Goal: Task Accomplishment & Management: Complete application form

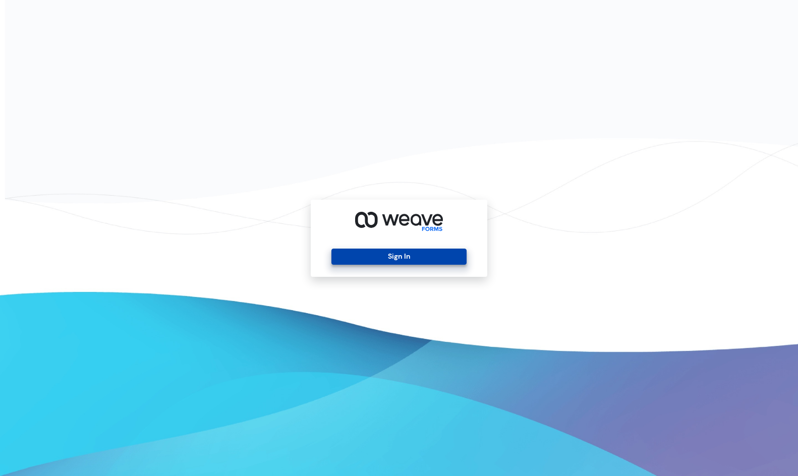
click at [418, 255] on button "Sign In" at bounding box center [398, 257] width 135 height 16
click at [387, 254] on button "Sign In" at bounding box center [398, 257] width 135 height 16
